Goal: Complete application form

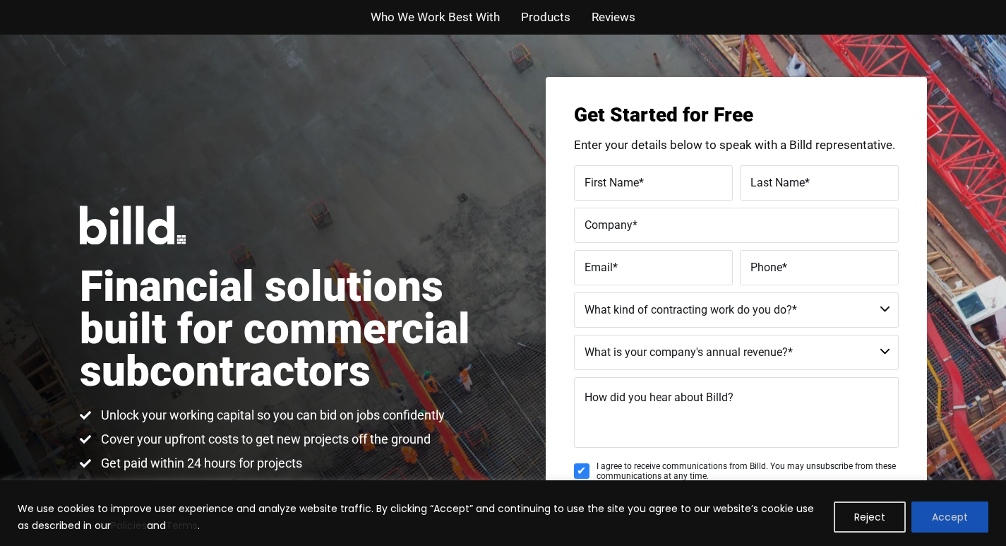
click at [924, 507] on button "Accept" at bounding box center [950, 516] width 77 height 31
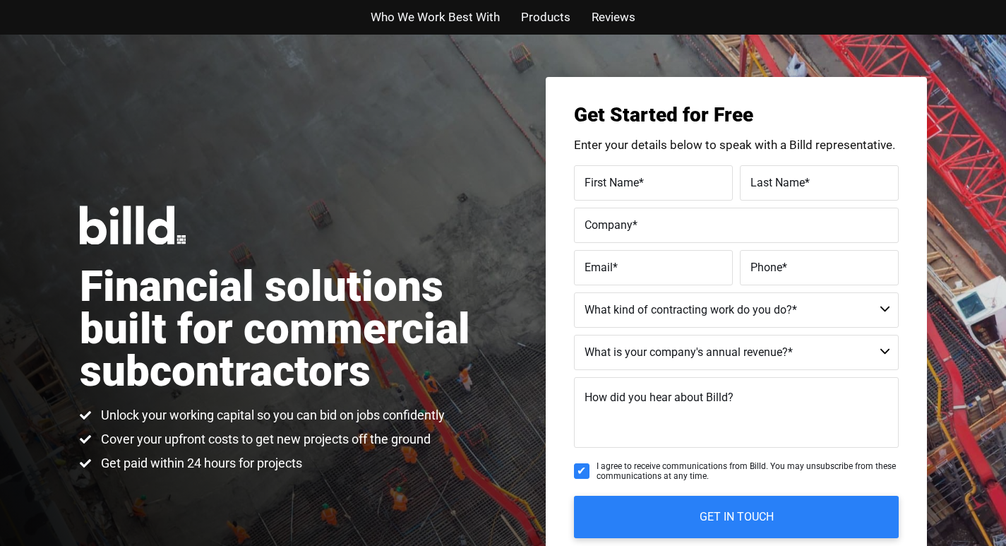
click at [382, 12] on span "Who We Work Best With" at bounding box center [435, 17] width 129 height 20
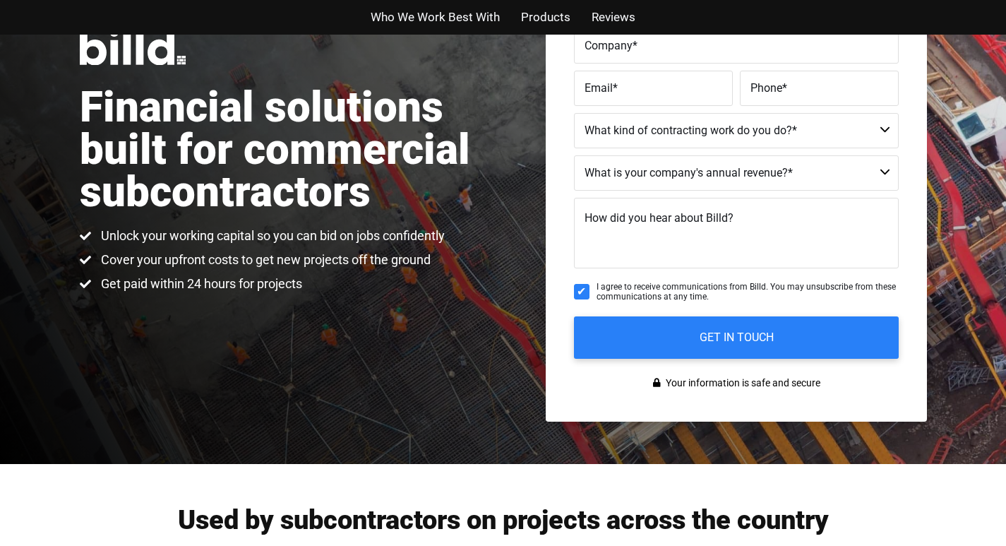
scroll to position [101, 0]
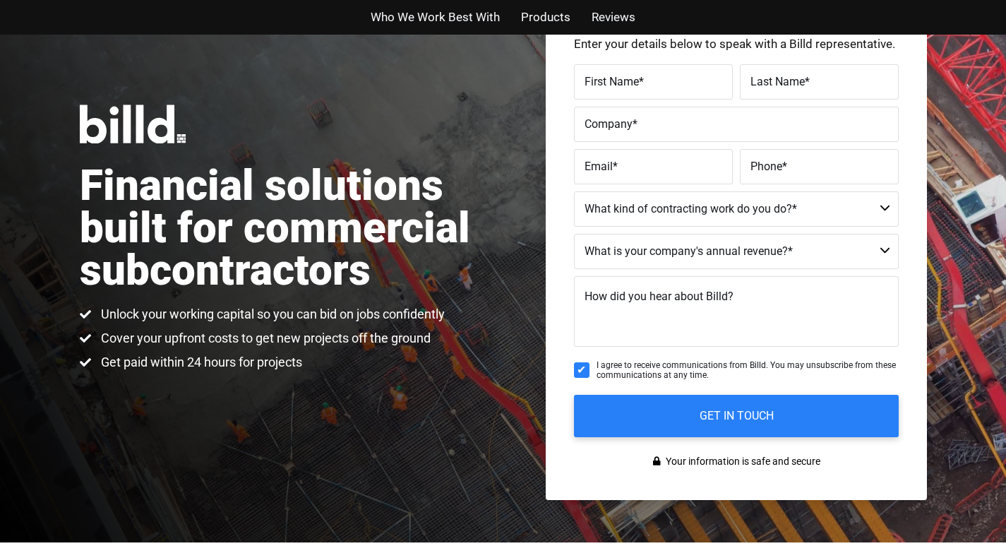
click at [634, 74] on label "First Name *" at bounding box center [654, 81] width 138 height 20
click at [634, 74] on input "First Name *" at bounding box center [653, 81] width 159 height 35
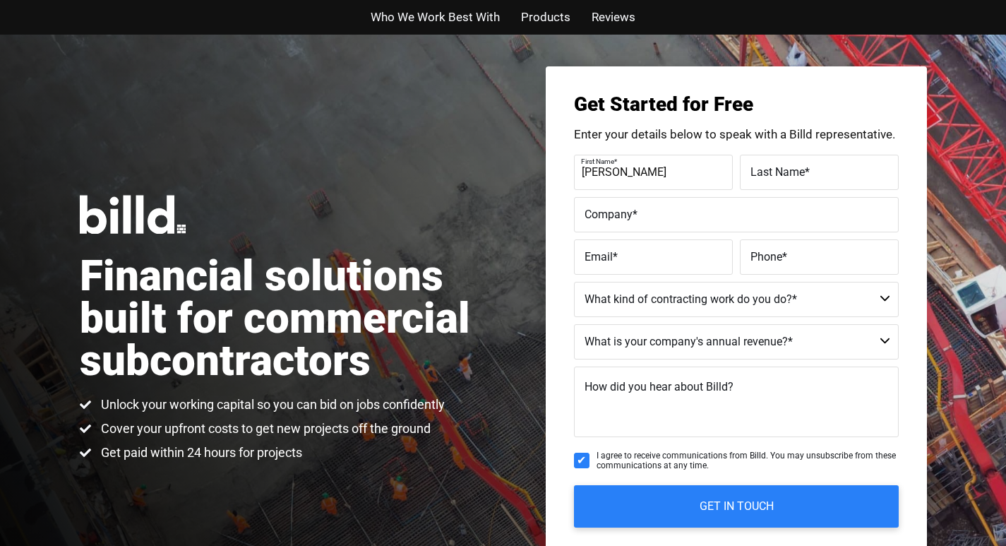
scroll to position [0, 0]
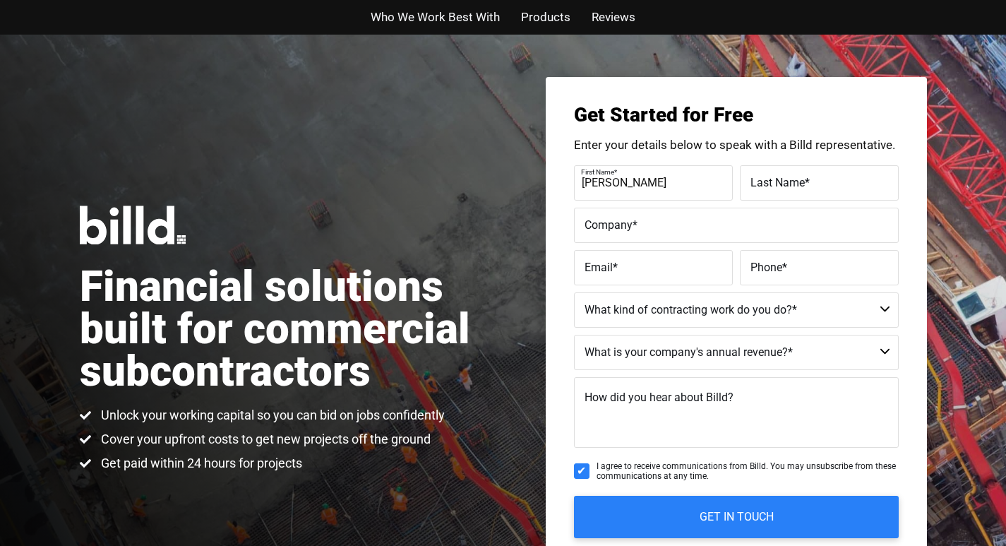
type input "[PERSON_NAME]"
click at [864, 3] on div "Who We Work Best With Products Reviews" at bounding box center [503, 17] width 805 height 35
click at [690, 4] on div "Who We Work Best With Products Reviews" at bounding box center [503, 17] width 805 height 35
click at [590, 4] on div "Who We Work Best With Products Reviews" at bounding box center [503, 17] width 805 height 35
click at [756, 4] on div "Who We Work Best With Products Reviews" at bounding box center [503, 17] width 805 height 35
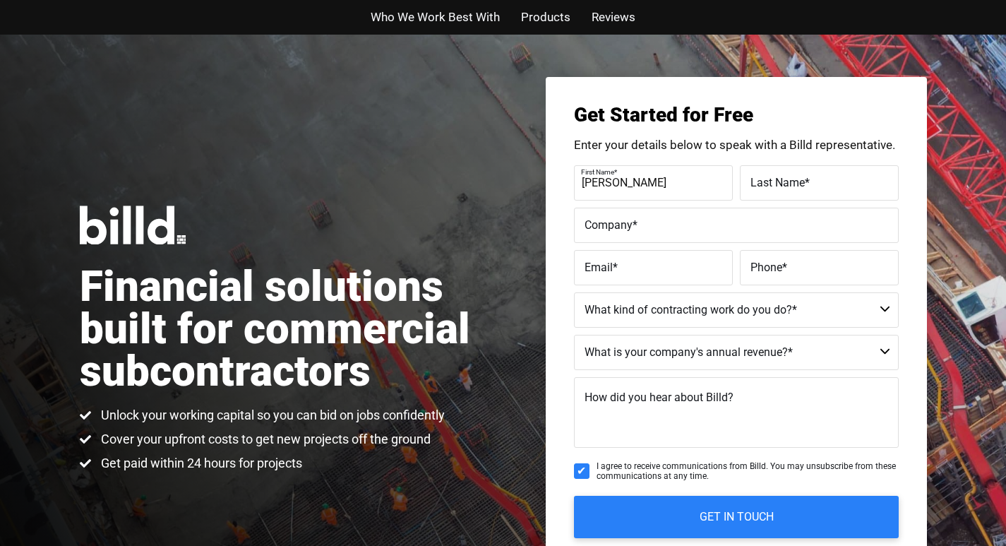
click at [688, 4] on div "Who We Work Best With Products Reviews" at bounding box center [503, 17] width 805 height 35
click at [696, 4] on div "Who We Work Best With Products Reviews" at bounding box center [503, 17] width 805 height 35
click at [732, 386] on textarea "How did you hear about Billd?" at bounding box center [736, 412] width 325 height 71
click at [799, 3] on div "Who We Work Best With Products Reviews" at bounding box center [503, 17] width 805 height 35
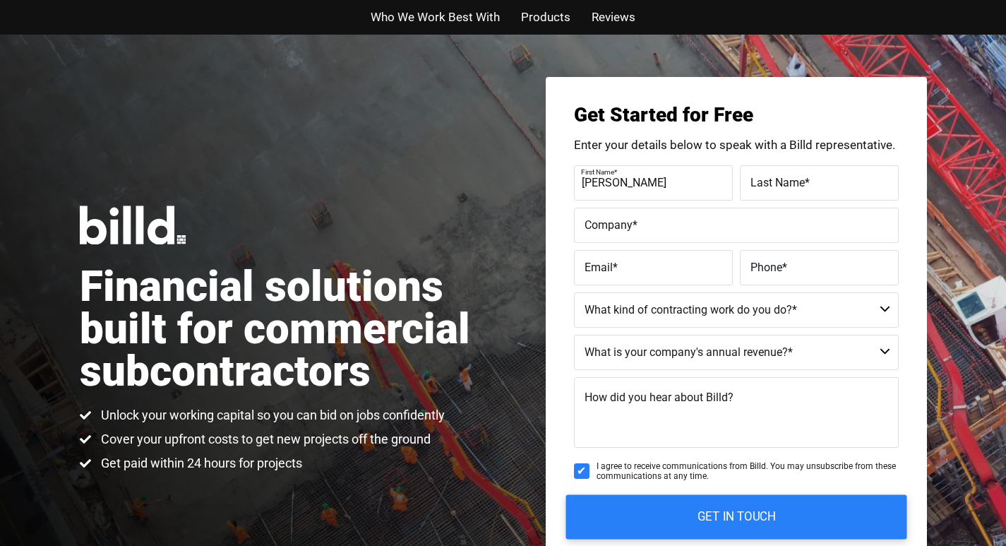
click at [842, 510] on input "GET IN TOUCH" at bounding box center [736, 516] width 341 height 44
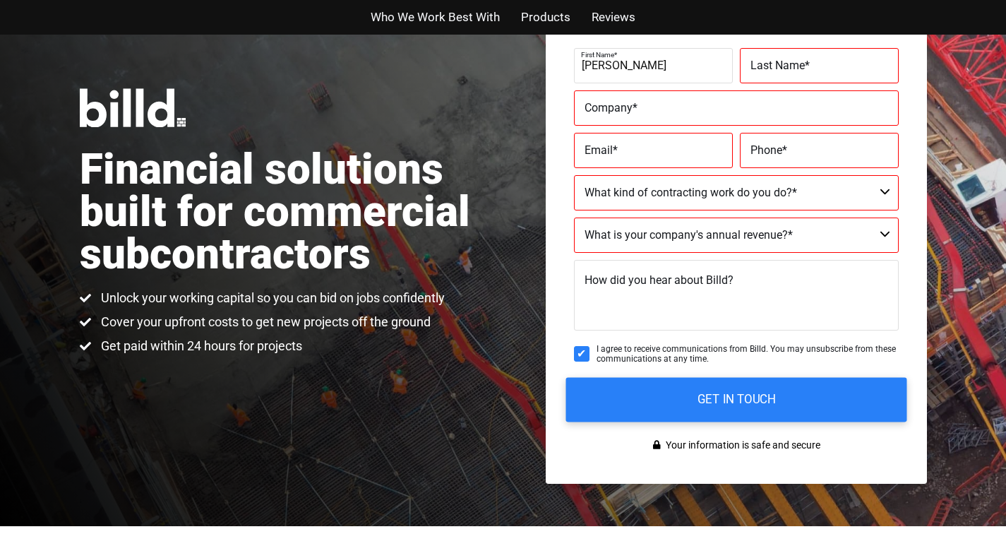
scroll to position [118, 0]
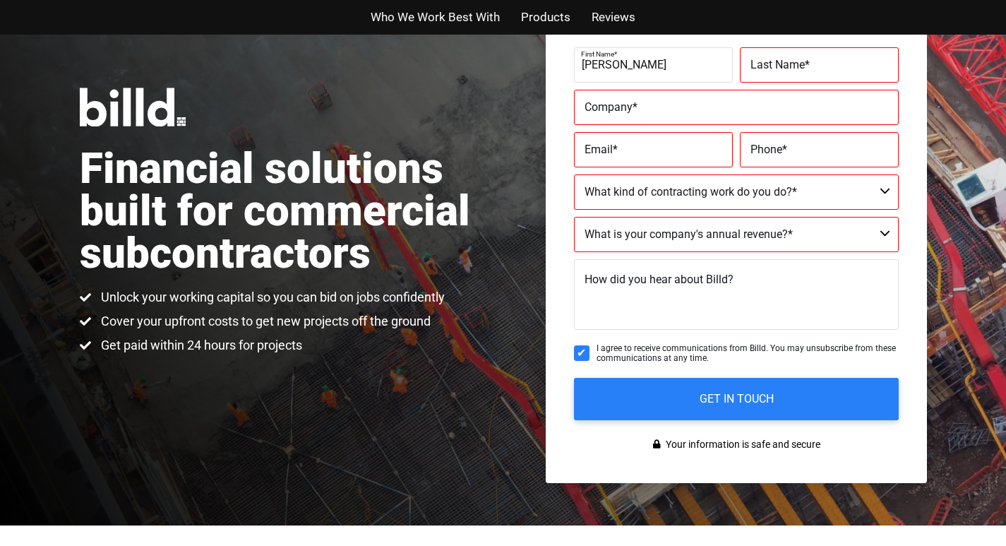
click at [531, 9] on span "Products" at bounding box center [545, 17] width 49 height 20
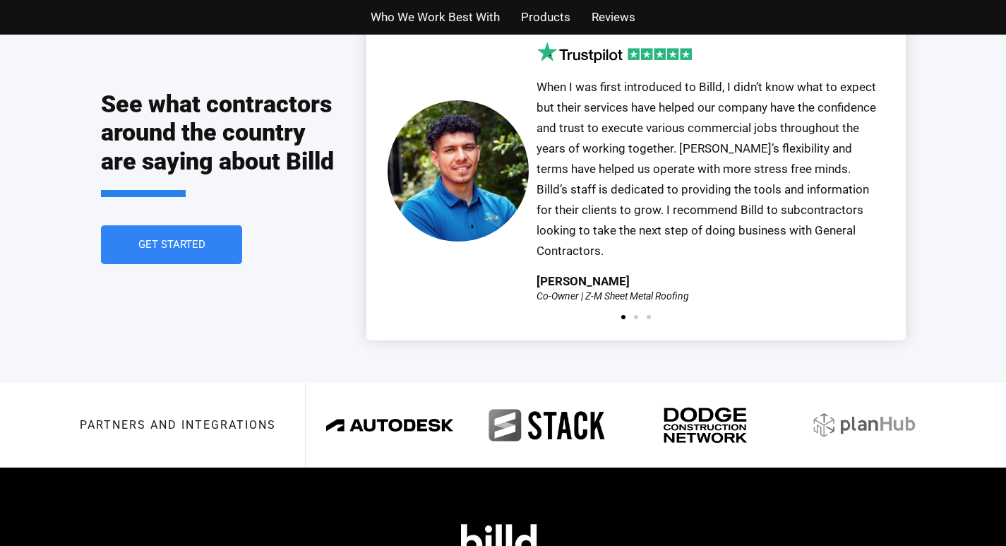
scroll to position [3151, 0]
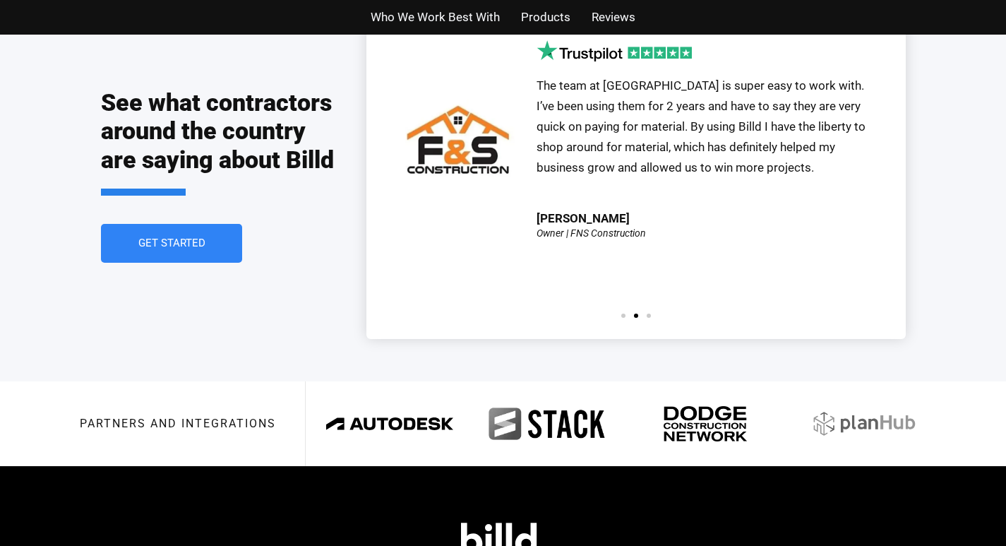
click at [354, 220] on div "See what contractors around the country are saying about Billd Get Started" at bounding box center [234, 175] width 266 height 326
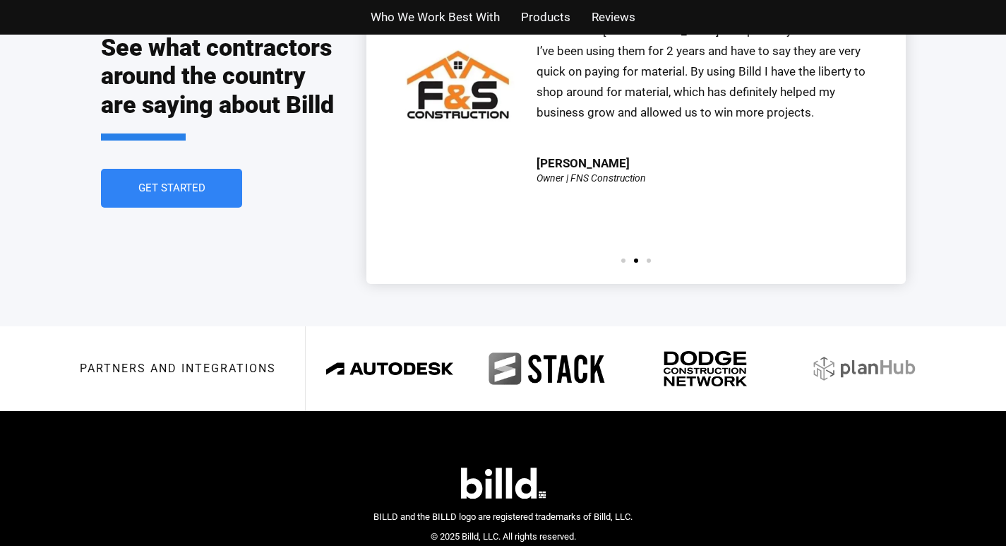
scroll to position [3211, 0]
